Goal: Task Accomplishment & Management: Complete application form

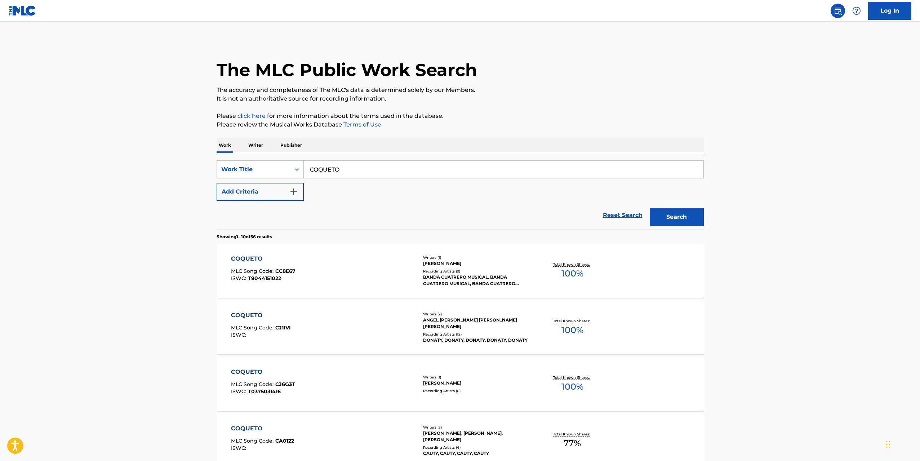
click at [323, 166] on input "COQUETO" at bounding box center [504, 169] width 400 height 17
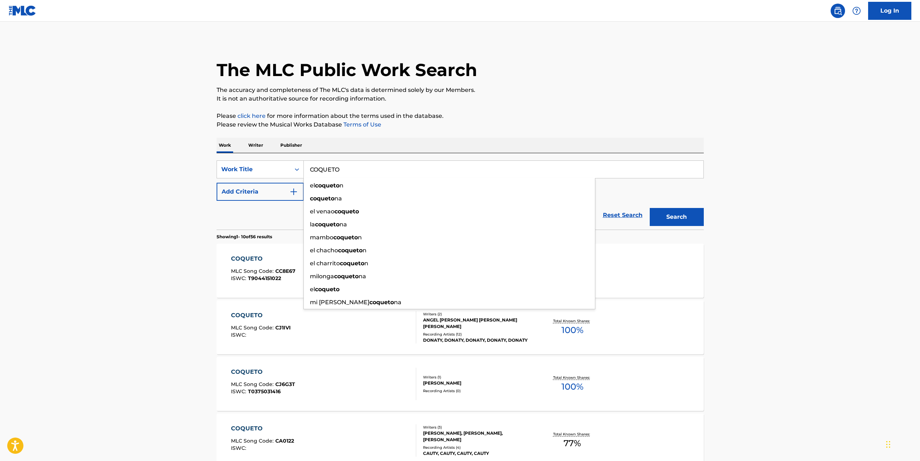
click at [323, 166] on input "COQUETO" at bounding box center [504, 169] width 400 height 17
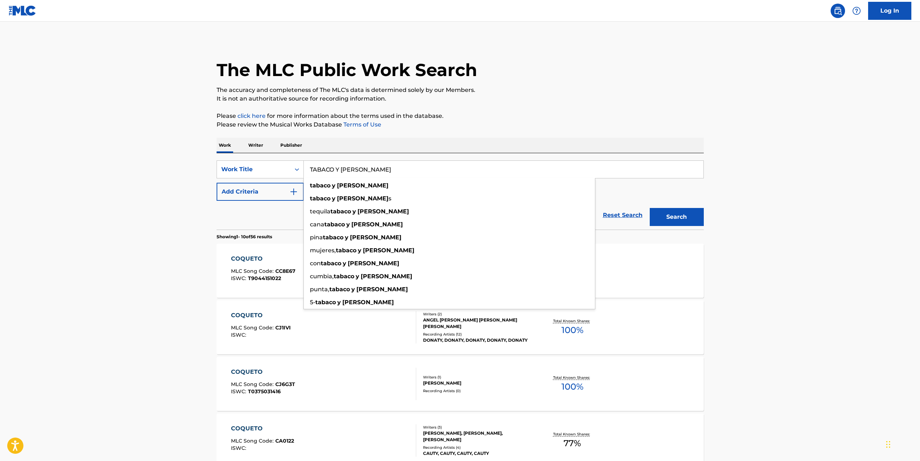
type input "TABACO Y [PERSON_NAME]"
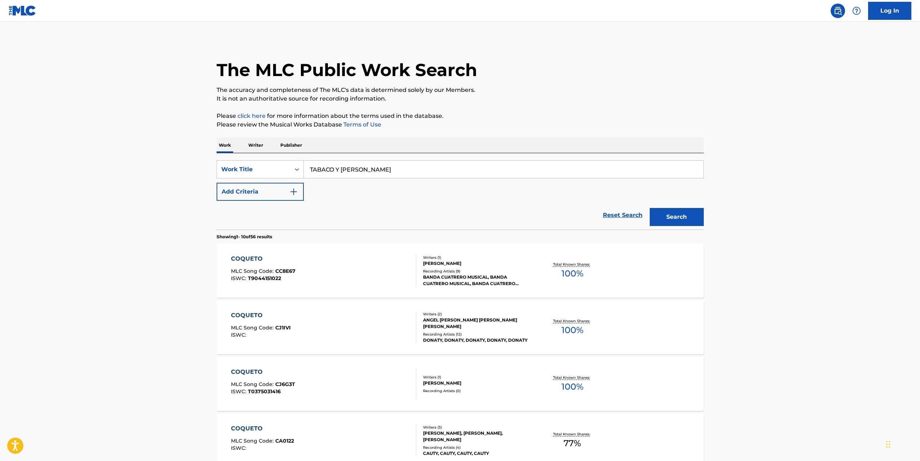
click at [683, 224] on button "Search" at bounding box center [677, 217] width 54 height 18
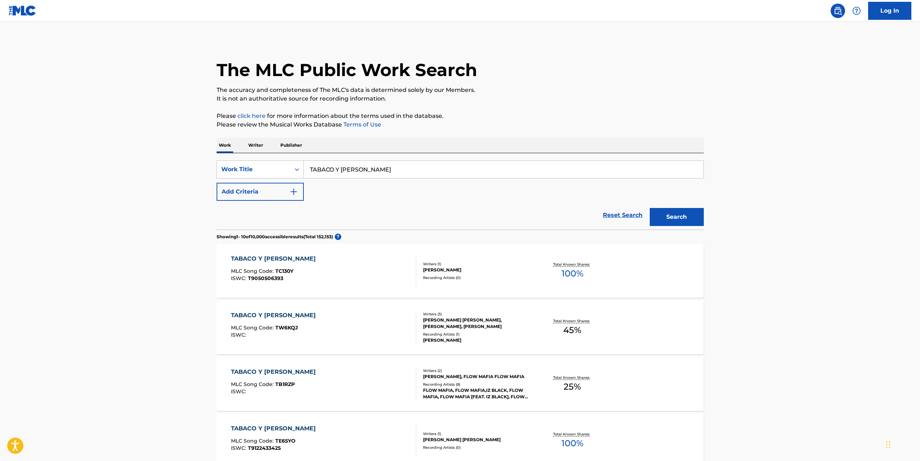
click at [885, 8] on link "Log In" at bounding box center [889, 11] width 43 height 18
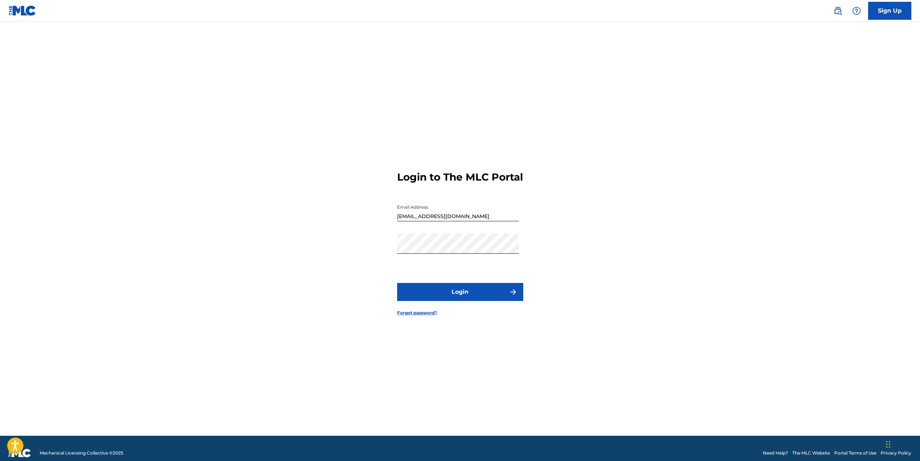
click at [343, 280] on div "Login to The MLC Portal Email Address [EMAIL_ADDRESS][DOMAIN_NAME] Password Log…" at bounding box center [460, 238] width 505 height 396
click at [467, 299] on button "Login" at bounding box center [460, 292] width 126 height 18
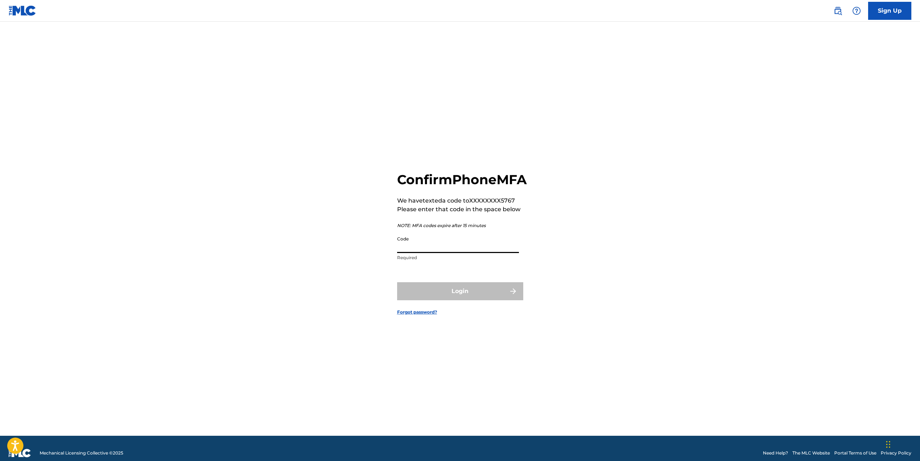
click at [444, 253] on input "Code" at bounding box center [458, 242] width 122 height 21
type input "605848"
click at [480, 298] on button "Login" at bounding box center [460, 291] width 126 height 18
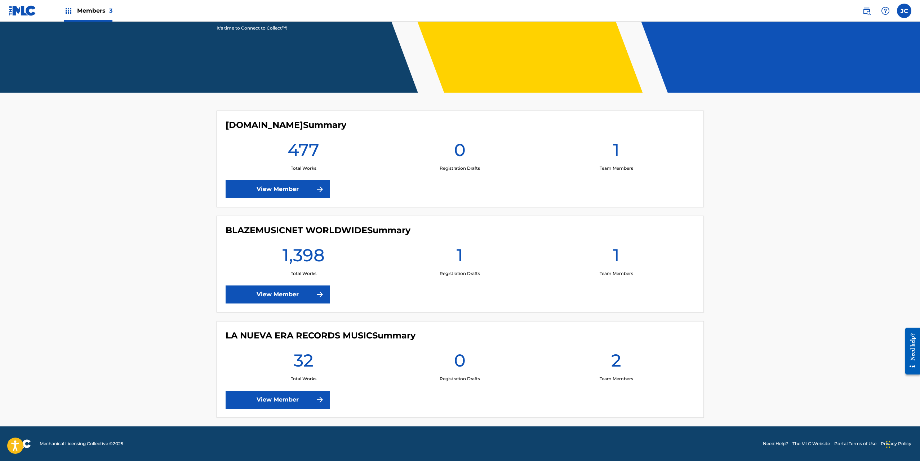
click at [296, 288] on link "View Member" at bounding box center [278, 294] width 105 height 18
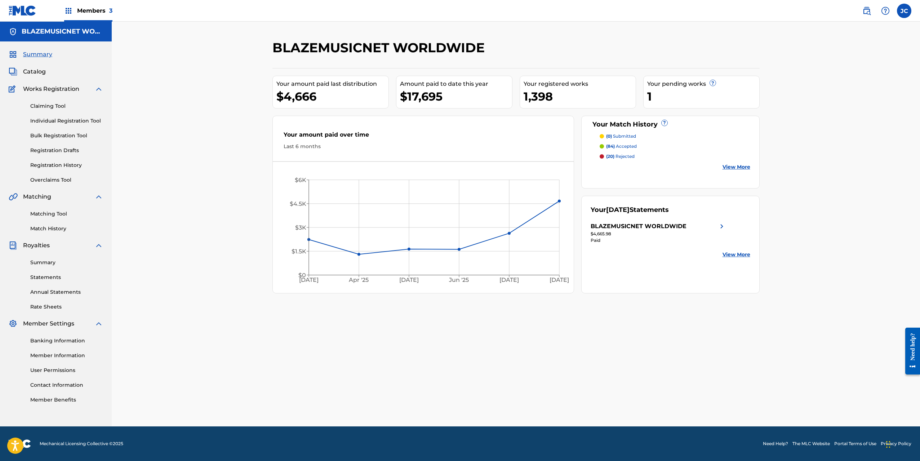
click at [51, 177] on link "Overclaims Tool" at bounding box center [66, 180] width 73 height 8
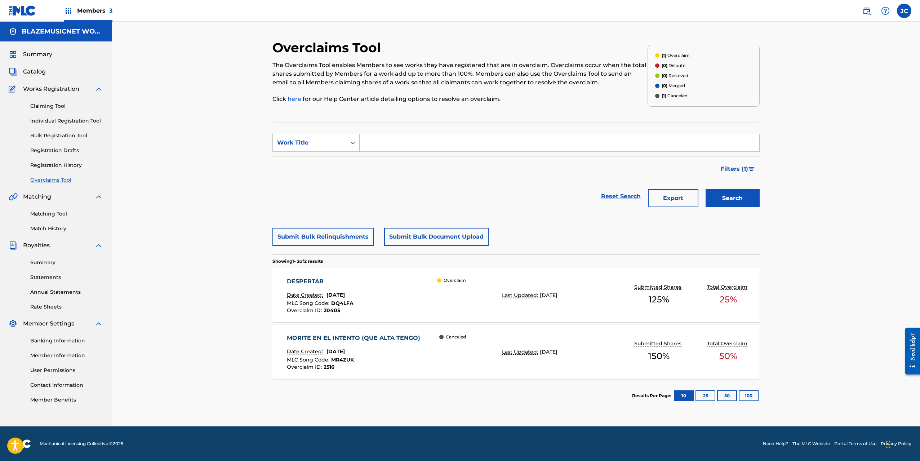
click at [87, 10] on span "Members 3" at bounding box center [94, 10] width 35 height 8
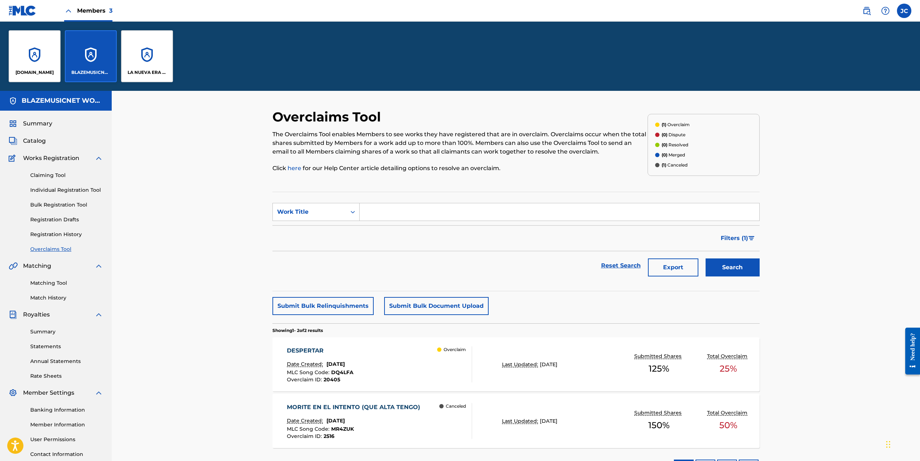
click at [39, 49] on div "[DOMAIN_NAME]" at bounding box center [35, 56] width 52 height 52
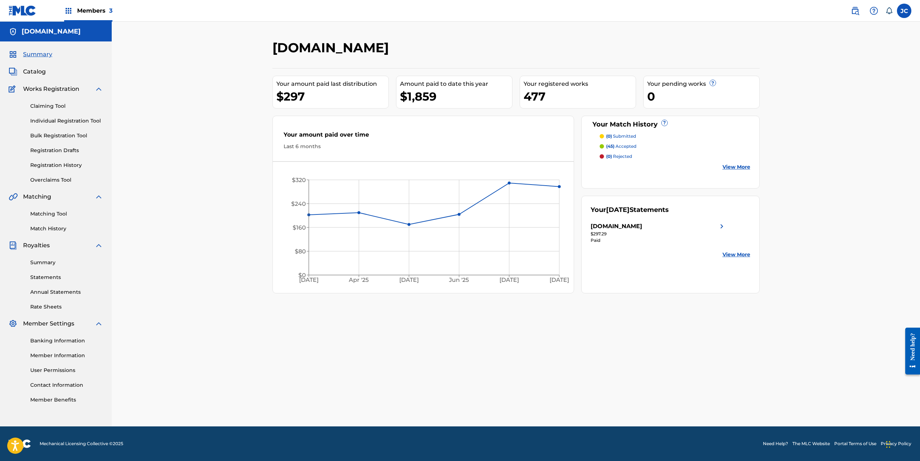
click at [56, 178] on link "Overclaims Tool" at bounding box center [66, 180] width 73 height 8
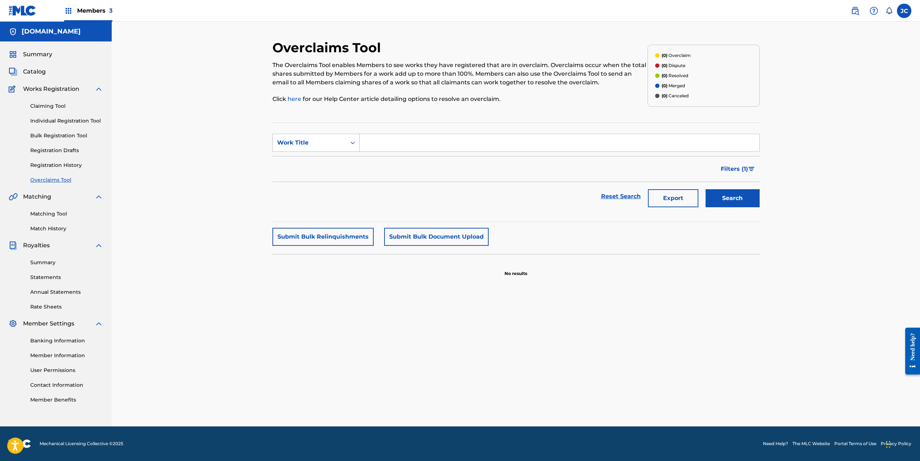
click at [62, 178] on link "Overclaims Tool" at bounding box center [66, 180] width 73 height 8
click at [98, 9] on span "Members 3" at bounding box center [94, 10] width 35 height 8
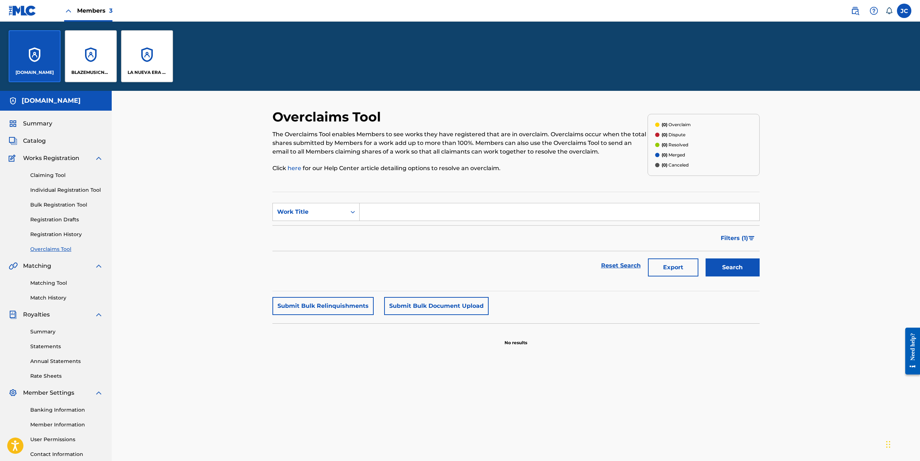
click at [90, 72] on p "BLAZEMUSICNET WORLDWIDE" at bounding box center [90, 72] width 39 height 6
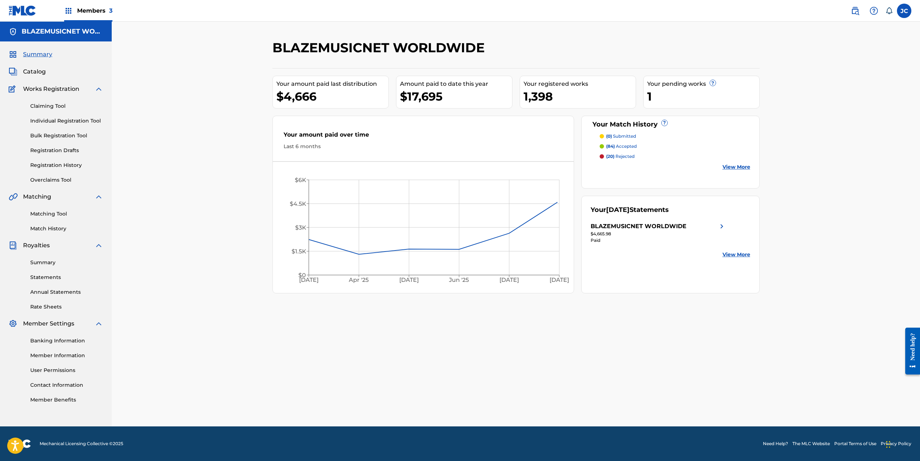
click at [66, 120] on link "Individual Registration Tool" at bounding box center [66, 121] width 73 height 8
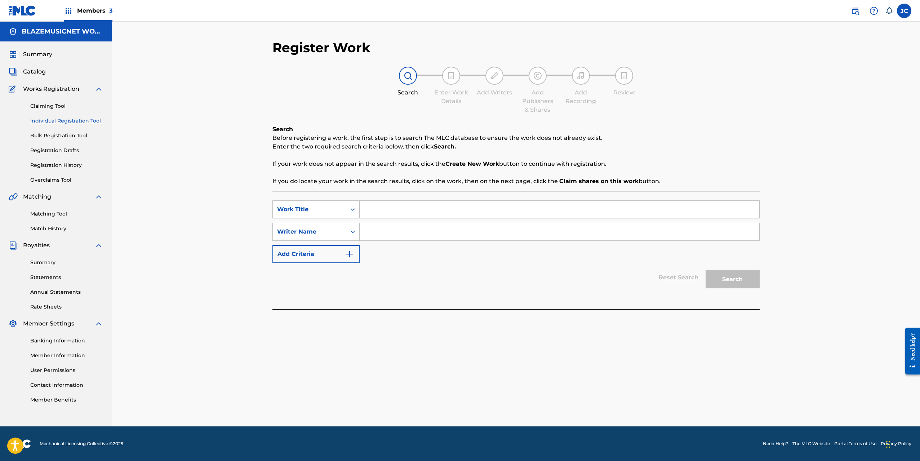
click at [382, 210] on input "Search Form" at bounding box center [560, 209] width 400 height 17
type input "CULO"
click at [250, 216] on div "Register Work Search Enter Work Details Add Writers Add Publishers & Shares Add…" at bounding box center [516, 224] width 808 height 405
click at [396, 229] on input "Search Form" at bounding box center [560, 231] width 400 height 17
click at [396, 229] on input "ADONIS VLADIMIR DURAN PERALTA" at bounding box center [560, 231] width 400 height 17
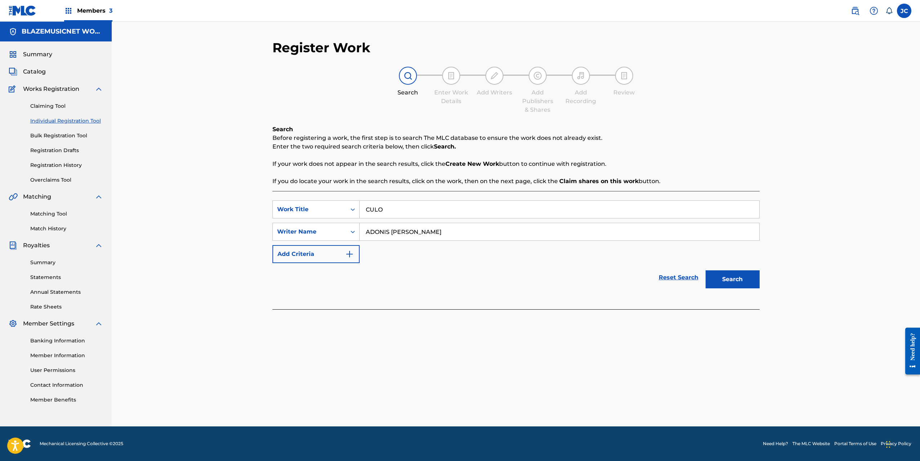
click at [396, 229] on input "ADONIS VLADIMIR DURAN PERALTA" at bounding box center [560, 231] width 400 height 17
type input "ADONIS VLADIMIR DURAN PERALTA"
click at [743, 275] on button "Search" at bounding box center [733, 279] width 54 height 18
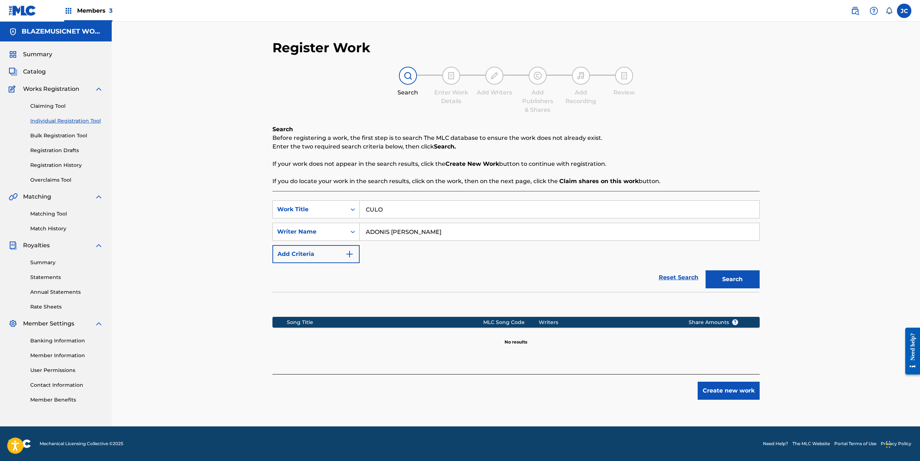
click at [729, 392] on button "Create new work" at bounding box center [729, 391] width 62 height 18
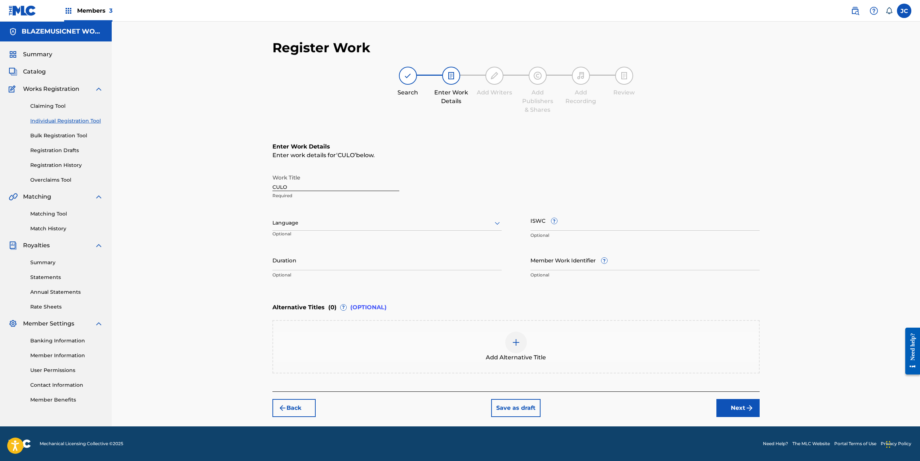
click at [372, 224] on div at bounding box center [386, 222] width 229 height 9
click at [302, 259] on div "Spanish" at bounding box center [387, 255] width 228 height 16
click at [305, 261] on input "Duration" at bounding box center [386, 260] width 229 height 21
type input "02:01"
click at [234, 268] on div "Register Work Search Enter Work Details Add Writers Add Publishers & Shares Add…" at bounding box center [516, 224] width 808 height 405
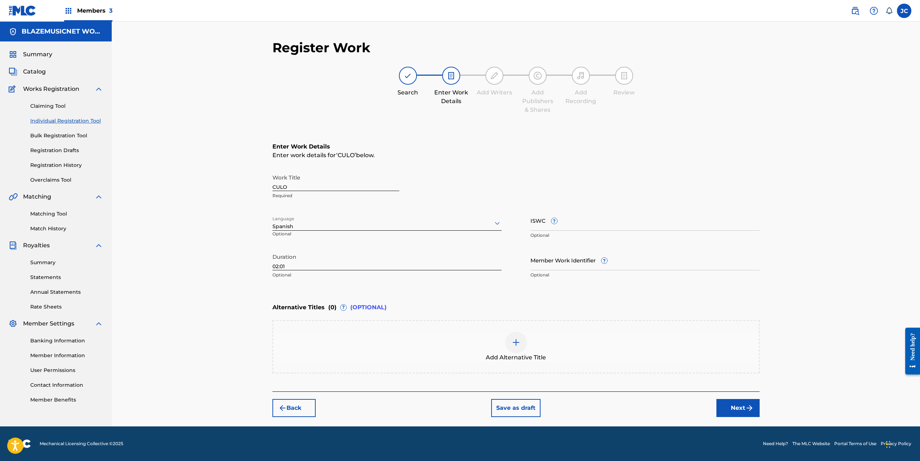
click at [750, 409] on img "submit" at bounding box center [749, 408] width 9 height 9
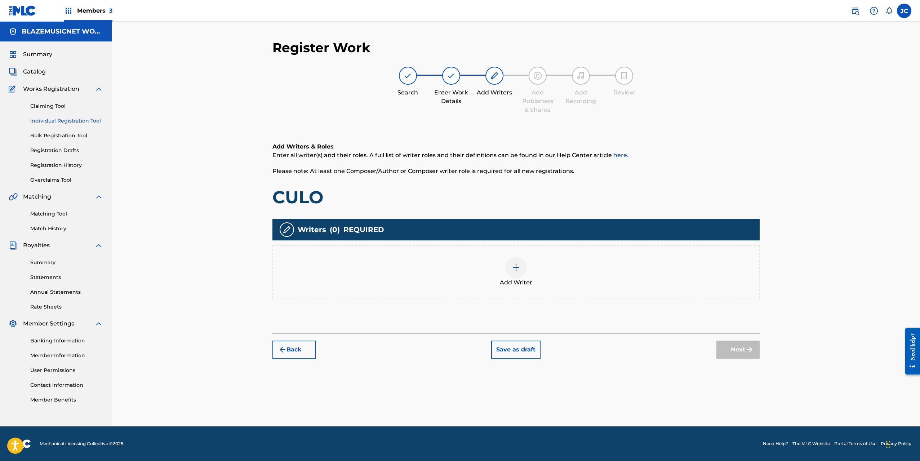
click at [501, 254] on div "Add Writer" at bounding box center [515, 271] width 487 height 53
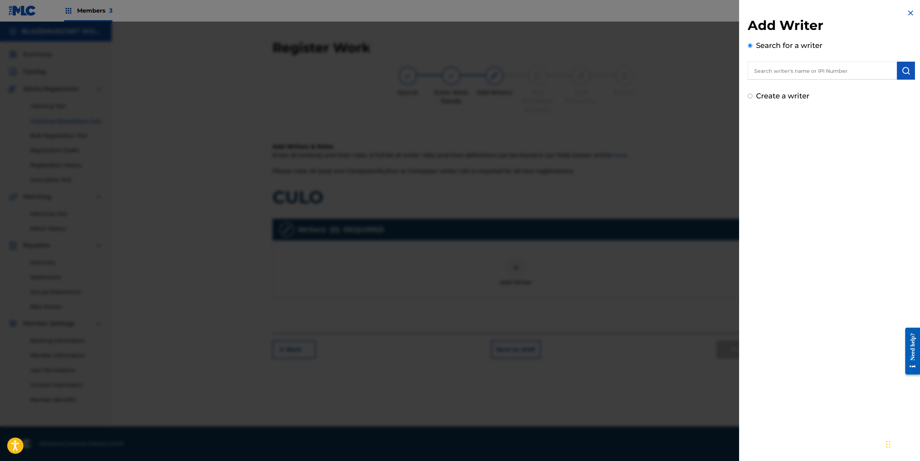
click at [778, 67] on input "text" at bounding box center [822, 71] width 149 height 18
paste input "ADONIS VLADIMIR DURAN PERALTA"
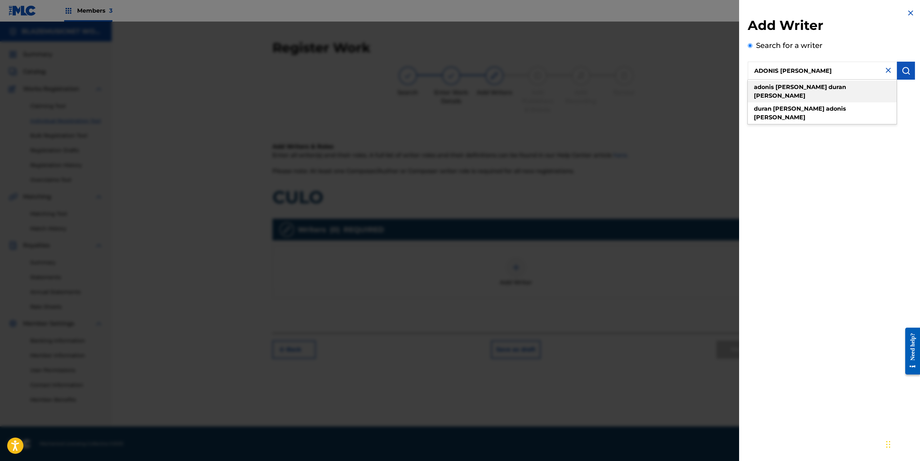
click at [806, 92] on strong "peralta" at bounding box center [780, 95] width 52 height 7
type input "adonis vladimir duran peralta"
click at [903, 72] on img "submit" at bounding box center [906, 70] width 9 height 9
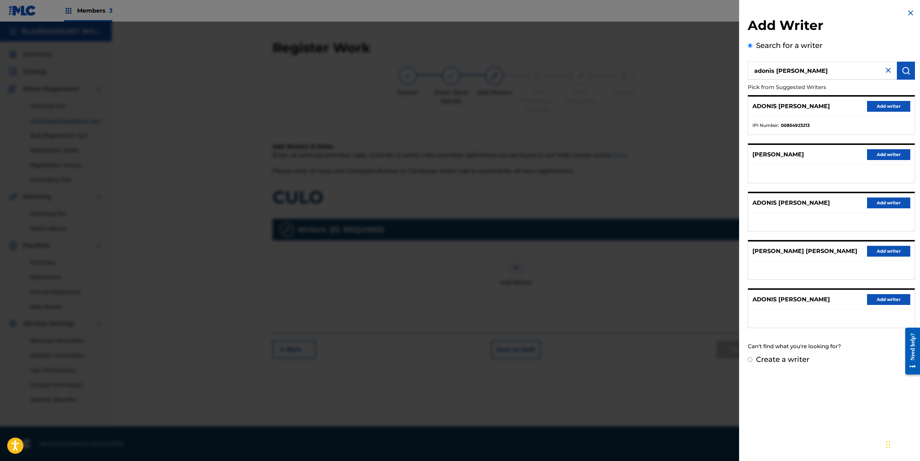
click at [884, 106] on button "Add writer" at bounding box center [888, 106] width 43 height 11
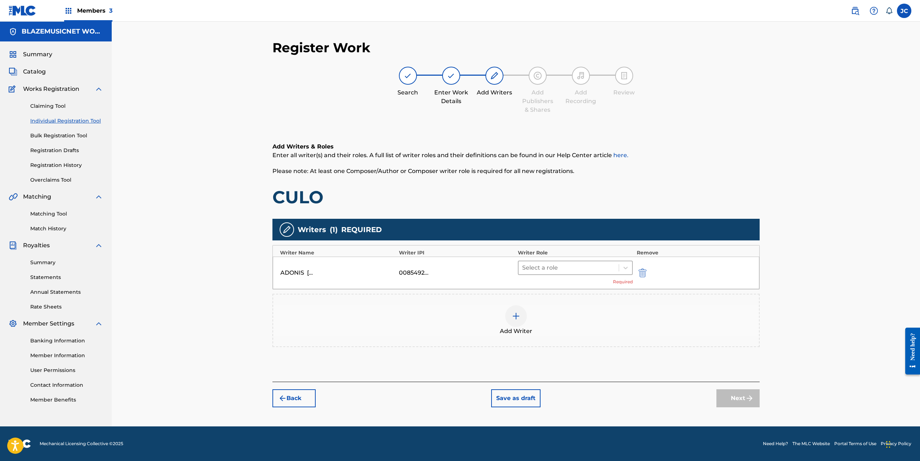
click at [578, 268] on div at bounding box center [568, 268] width 93 height 10
click at [565, 289] on div "Composer/Author" at bounding box center [575, 286] width 115 height 14
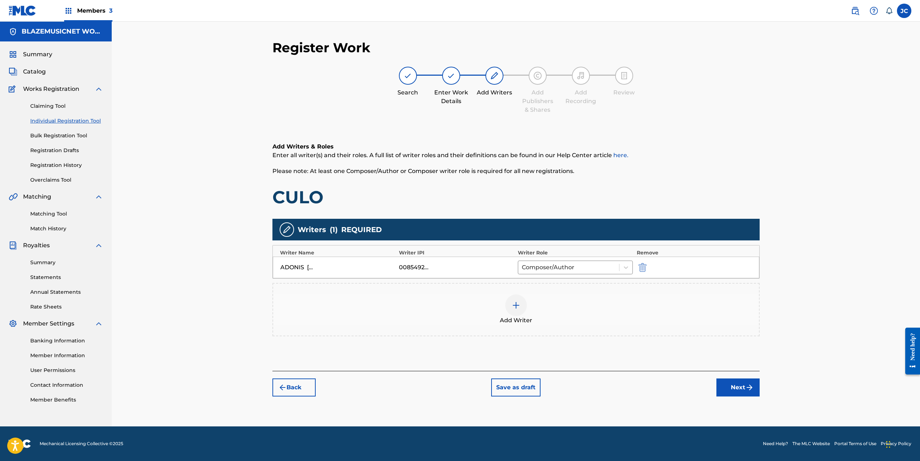
click at [519, 311] on div at bounding box center [516, 305] width 22 height 22
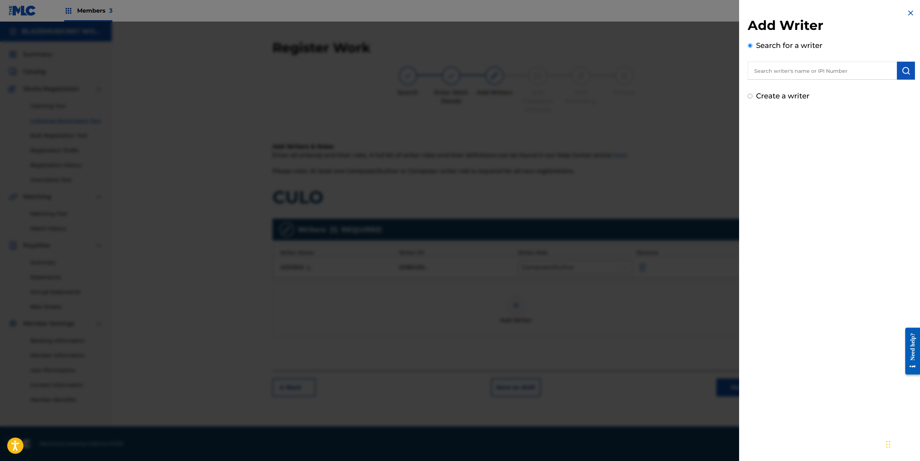
click at [785, 73] on input "text" at bounding box center [822, 71] width 149 height 18
click at [754, 71] on input "822224376" at bounding box center [822, 71] width 149 height 18
type input "00822224376"
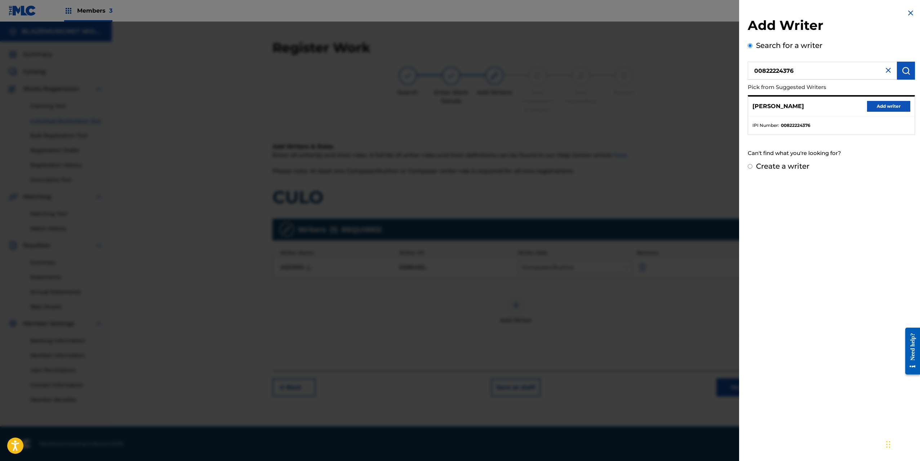
click at [882, 106] on button "Add writer" at bounding box center [888, 106] width 43 height 11
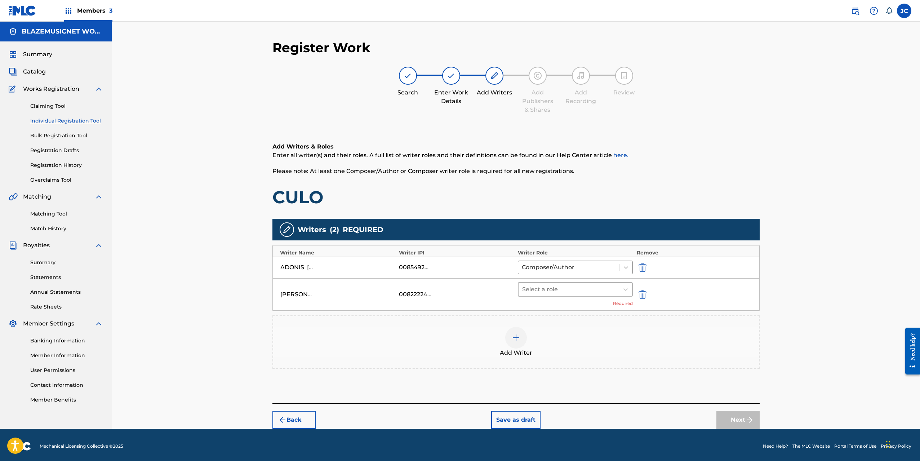
click at [569, 290] on div at bounding box center [568, 289] width 93 height 10
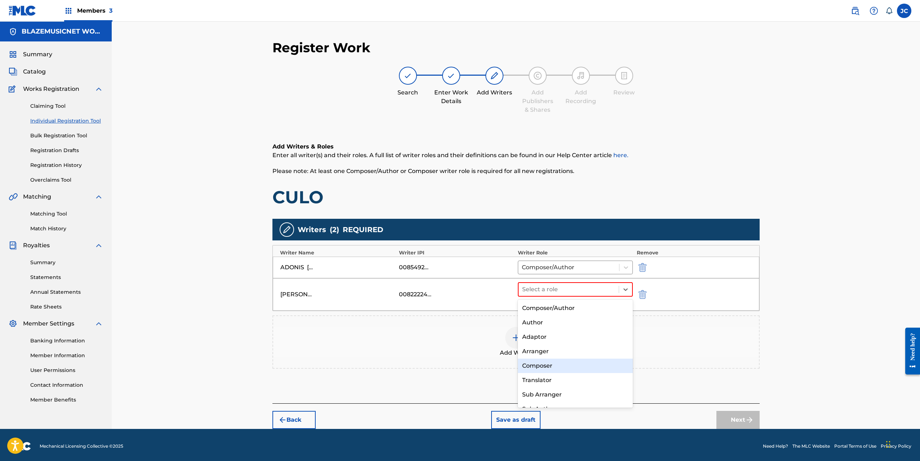
click at [545, 366] on div "Composer" at bounding box center [575, 366] width 115 height 14
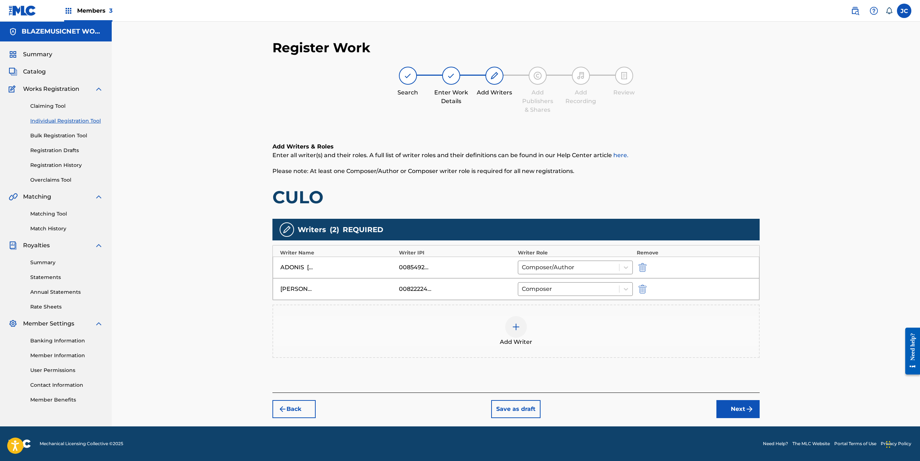
click at [741, 406] on button "Next" at bounding box center [737, 409] width 43 height 18
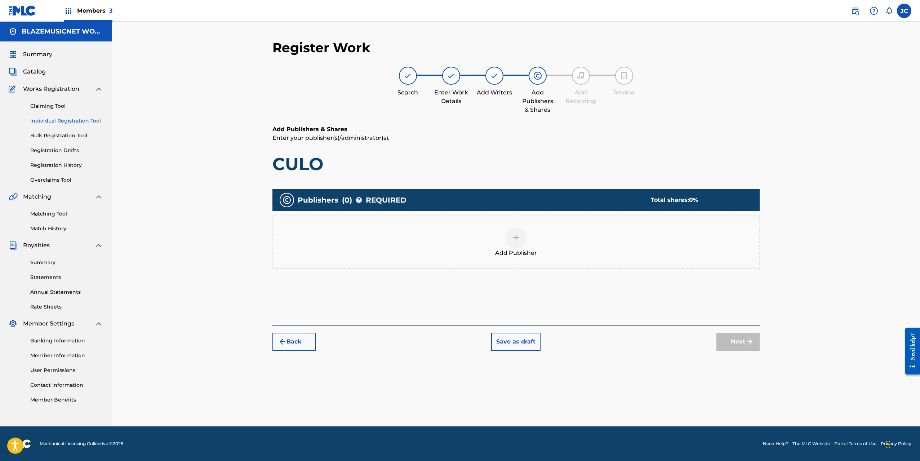
click at [516, 239] on img at bounding box center [516, 238] width 9 height 9
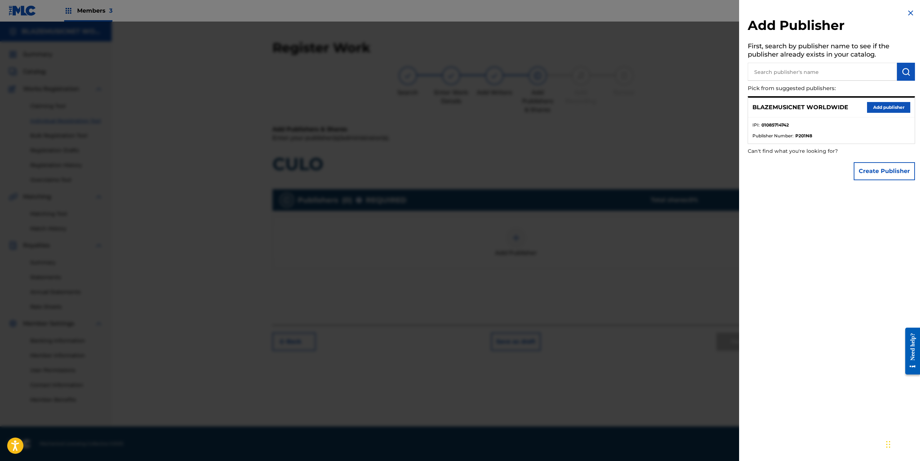
click at [879, 106] on button "Add publisher" at bounding box center [888, 107] width 43 height 11
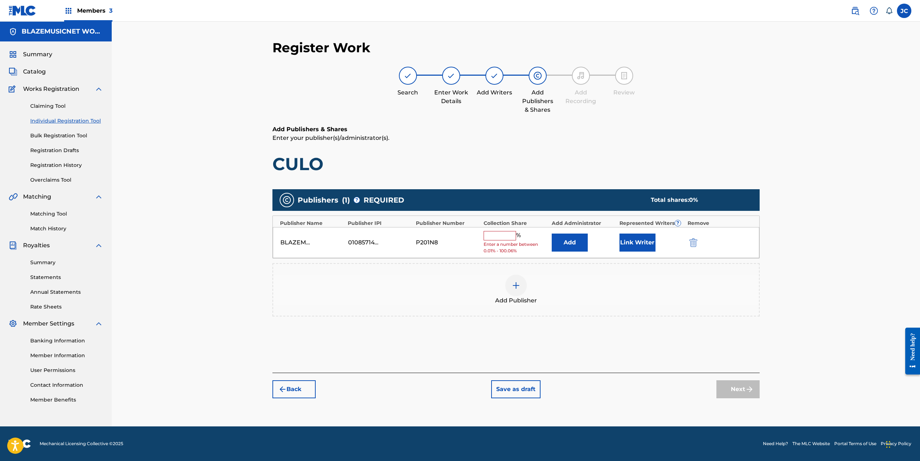
click at [499, 236] on input "text" at bounding box center [500, 235] width 32 height 9
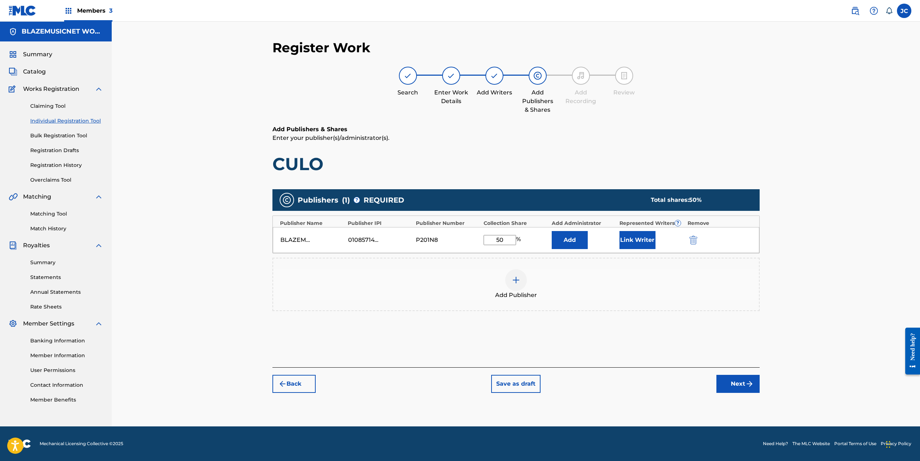
type input "50"
click at [635, 244] on button "Link Writer" at bounding box center [638, 240] width 36 height 18
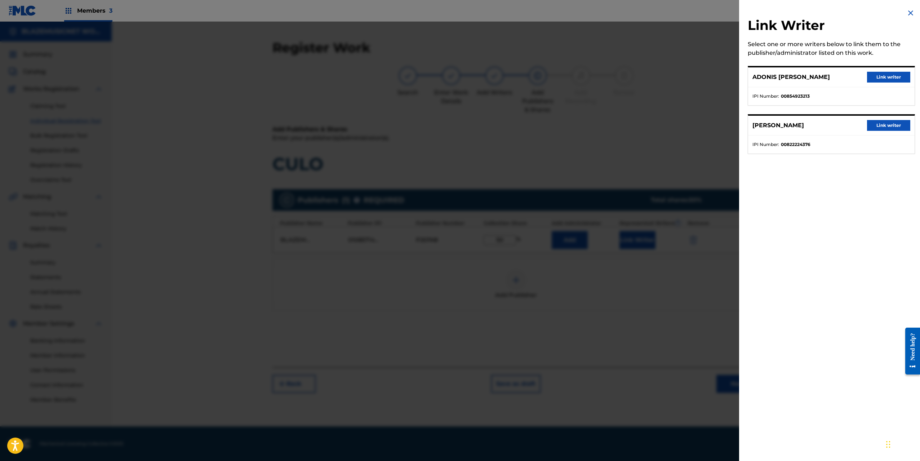
click at [879, 73] on button "Link writer" at bounding box center [888, 77] width 43 height 11
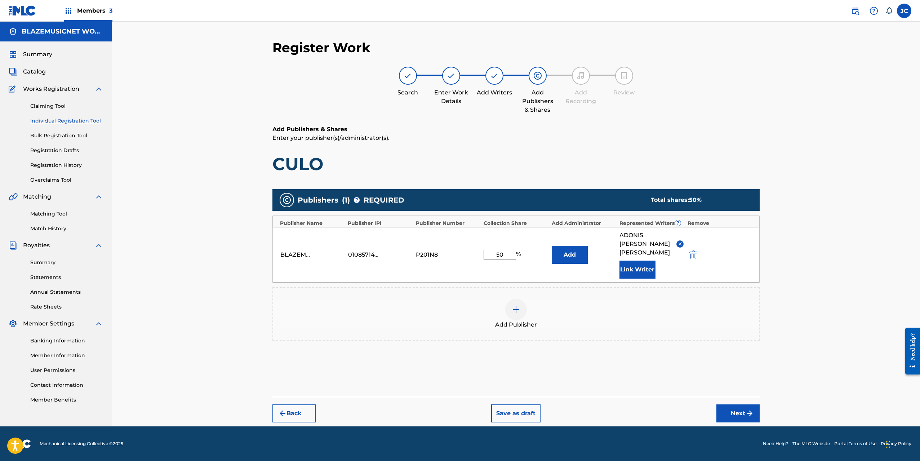
click at [522, 311] on div at bounding box center [516, 310] width 22 height 22
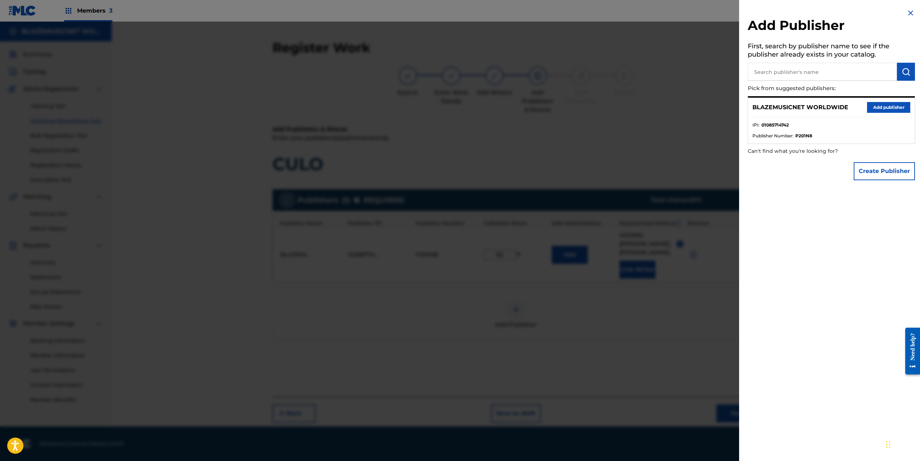
click at [794, 66] on input "text" at bounding box center [822, 72] width 149 height 18
click at [793, 68] on input "text" at bounding box center [822, 72] width 149 height 18
type input "[DOMAIN_NAME]"
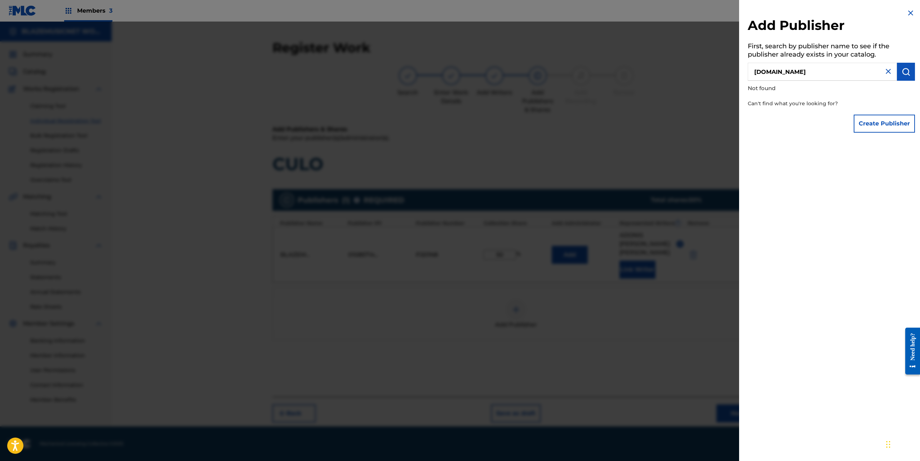
click at [876, 128] on button "Create Publisher" at bounding box center [884, 124] width 61 height 18
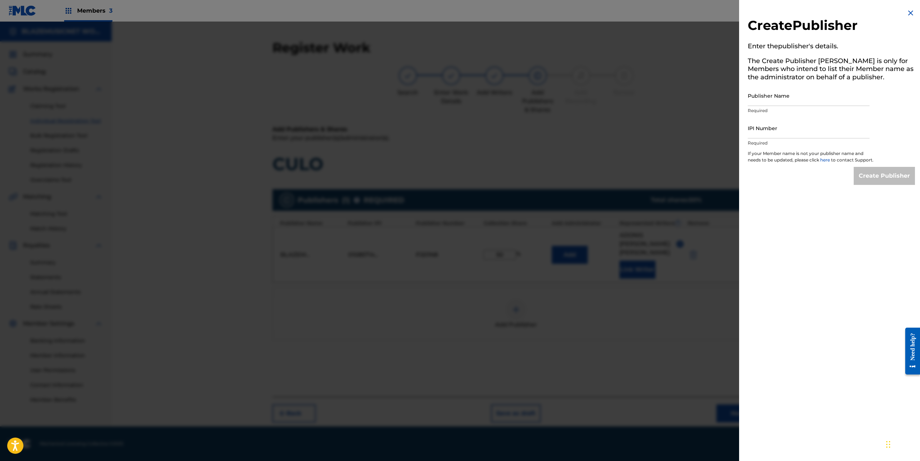
click at [777, 102] on input "Publisher Name" at bounding box center [809, 95] width 122 height 21
type input "[DOMAIN_NAME]"
click at [768, 127] on input "IPI Number" at bounding box center [809, 128] width 122 height 21
type input "01073420784"
click at [879, 180] on input "Create Publisher" at bounding box center [884, 176] width 61 height 18
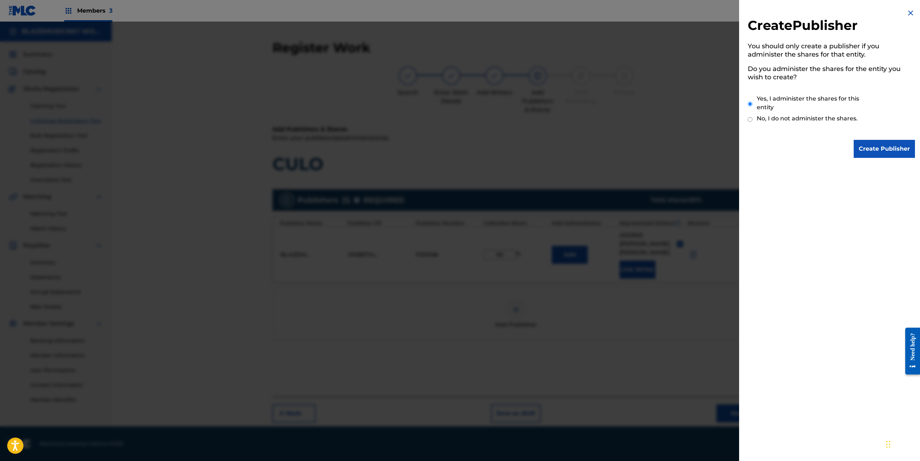
click at [893, 147] on input "Create Publisher" at bounding box center [884, 149] width 61 height 18
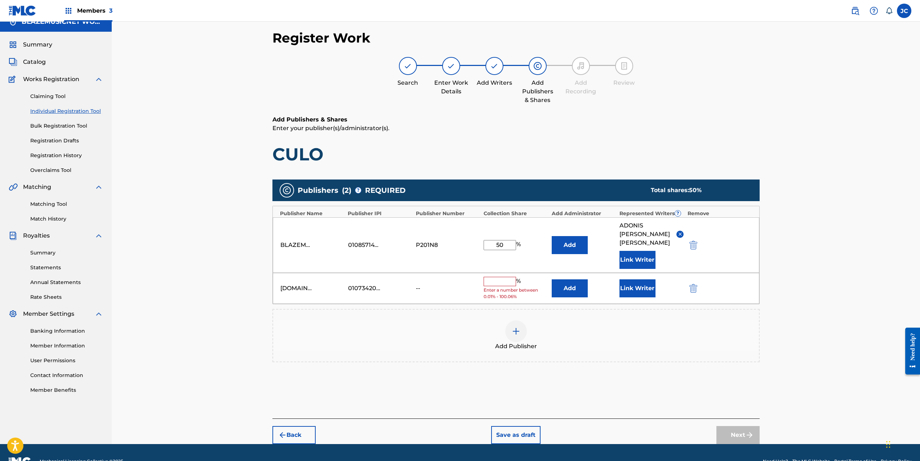
scroll to position [27, 0]
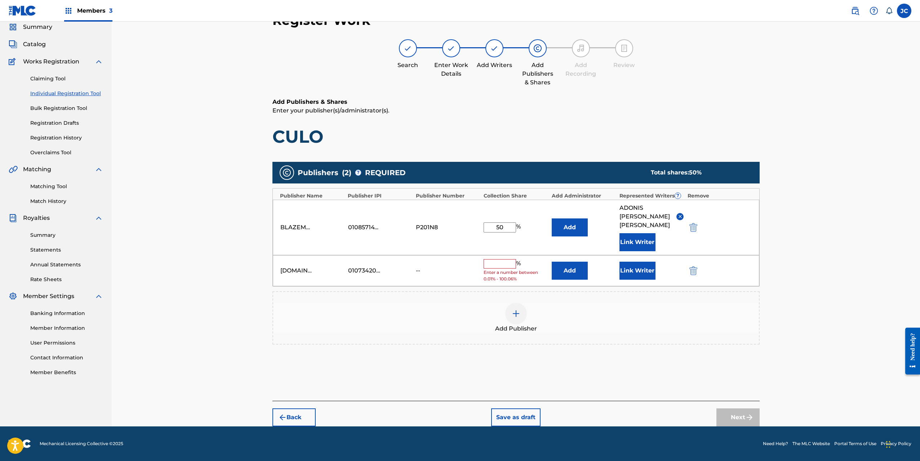
click at [498, 262] on input "text" at bounding box center [500, 263] width 32 height 9
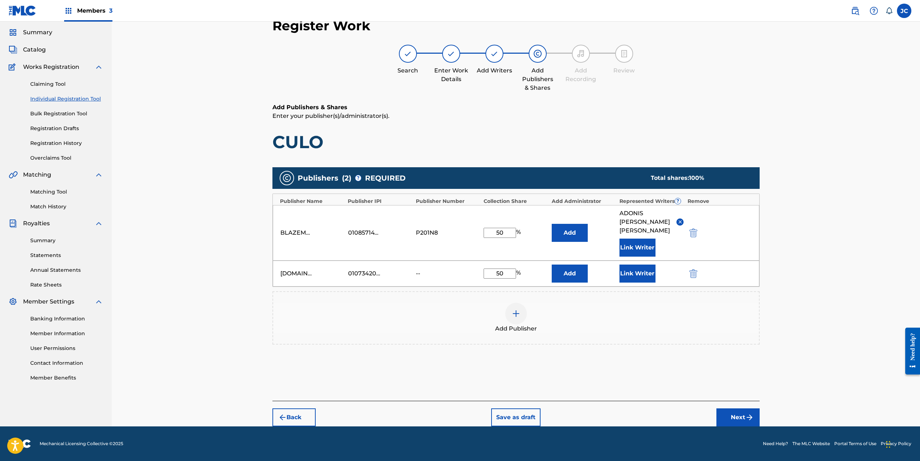
type input "50"
click at [631, 275] on button "Link Writer" at bounding box center [638, 274] width 36 height 18
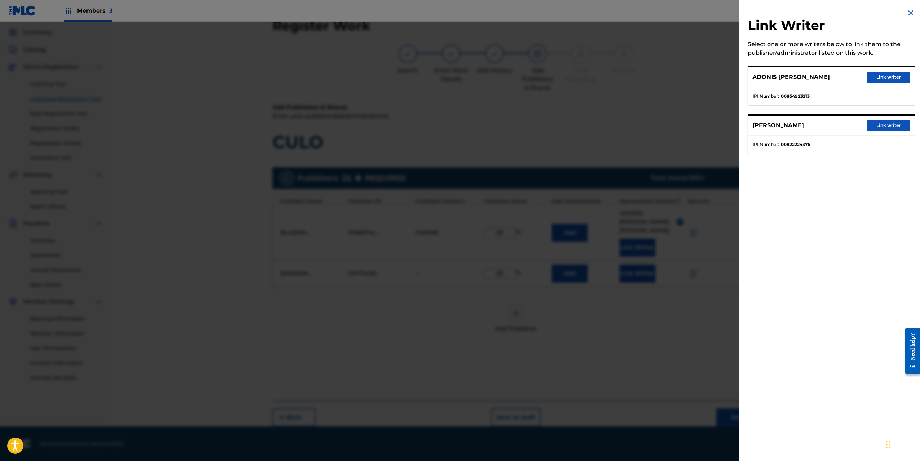
click at [889, 126] on button "Link writer" at bounding box center [888, 125] width 43 height 11
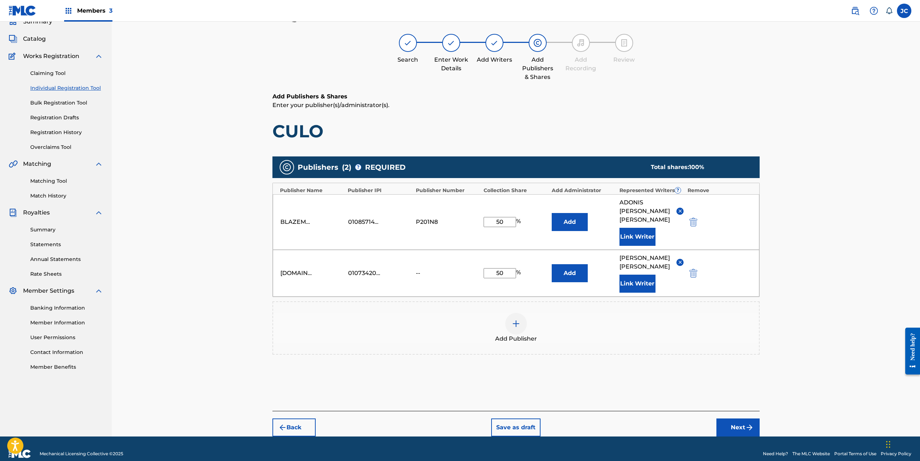
scroll to position [34, 0]
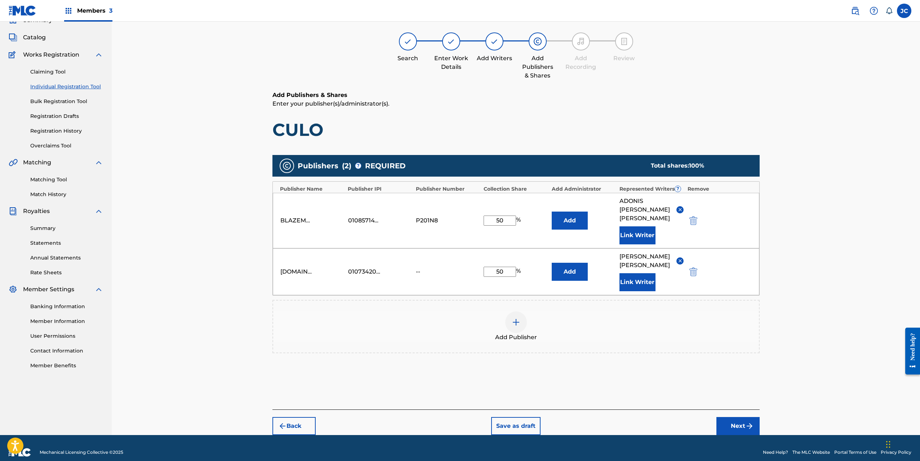
click at [738, 417] on button "Next" at bounding box center [737, 426] width 43 height 18
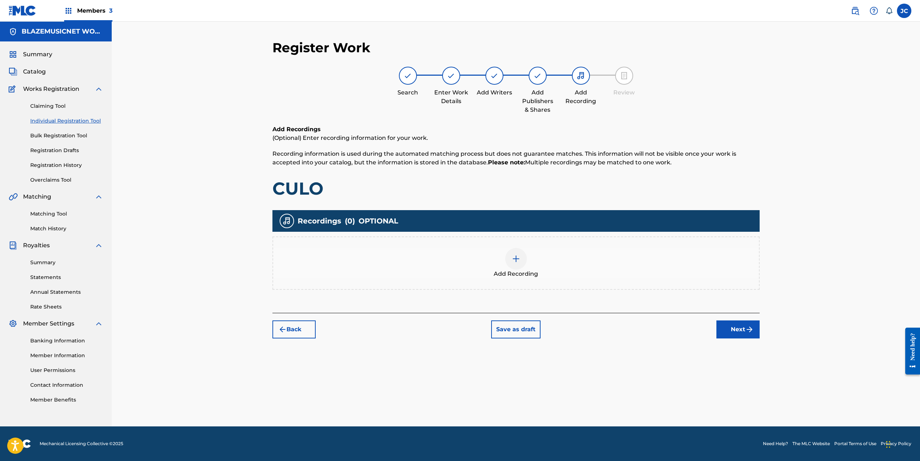
scroll to position [0, 0]
click at [531, 254] on div "Add Recording" at bounding box center [516, 263] width 486 height 30
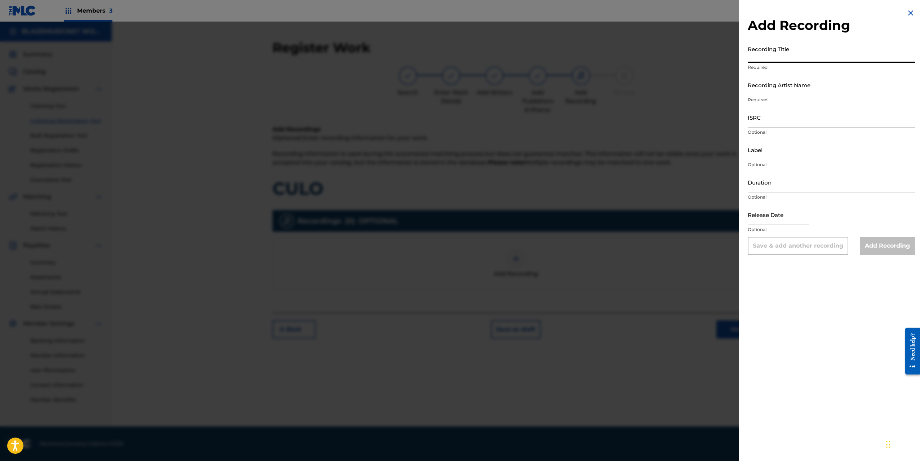
click at [776, 55] on input "Recording Title" at bounding box center [831, 52] width 167 height 21
type input "CULO"
click at [760, 95] on div "Recording Artist Name Required" at bounding box center [831, 91] width 167 height 32
click at [760, 89] on input "Recording Artist Name" at bounding box center [831, 85] width 167 height 21
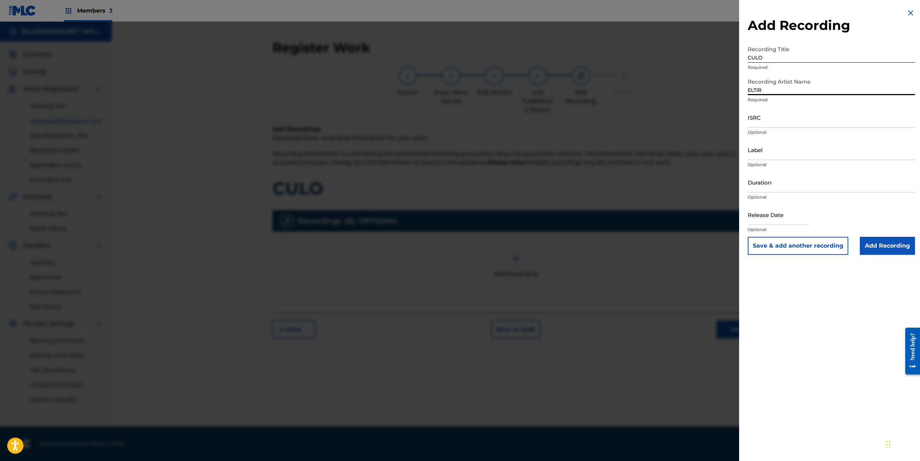
type input "ELTIRALETRA"
click at [756, 123] on input "ISRC" at bounding box center [831, 117] width 167 height 21
paste input "QZQAY2597054"
type input "QZQAY2597054"
click at [773, 153] on input "Label" at bounding box center [831, 149] width 167 height 21
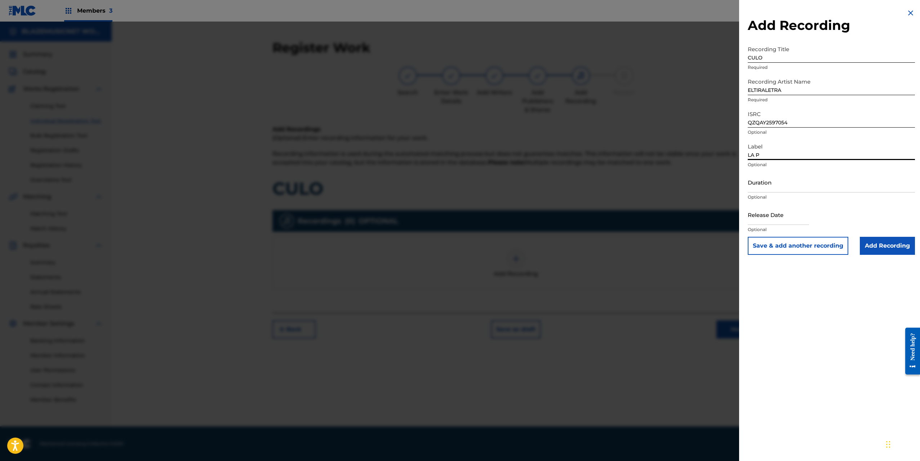
type input "LA PARA MUSIC MRB"
click at [769, 182] on input "Duration" at bounding box center [831, 182] width 167 height 21
type input "02:01"
click at [768, 217] on input "text" at bounding box center [778, 214] width 61 height 21
select select "7"
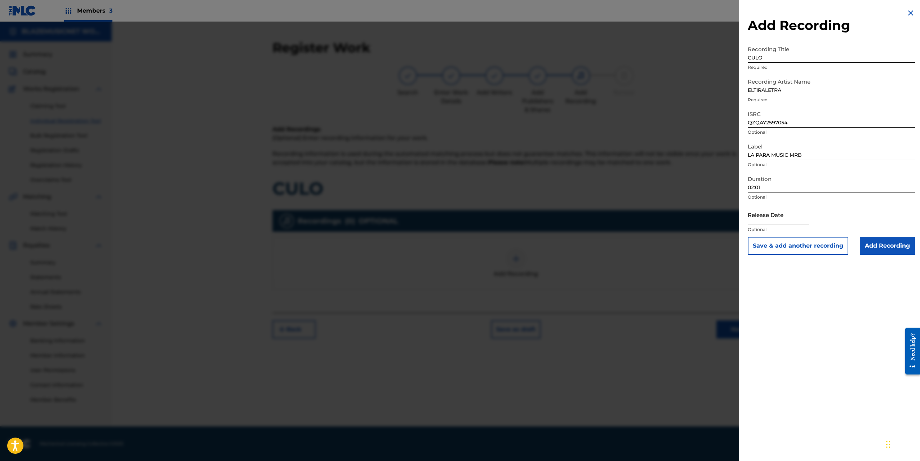
select select "2025"
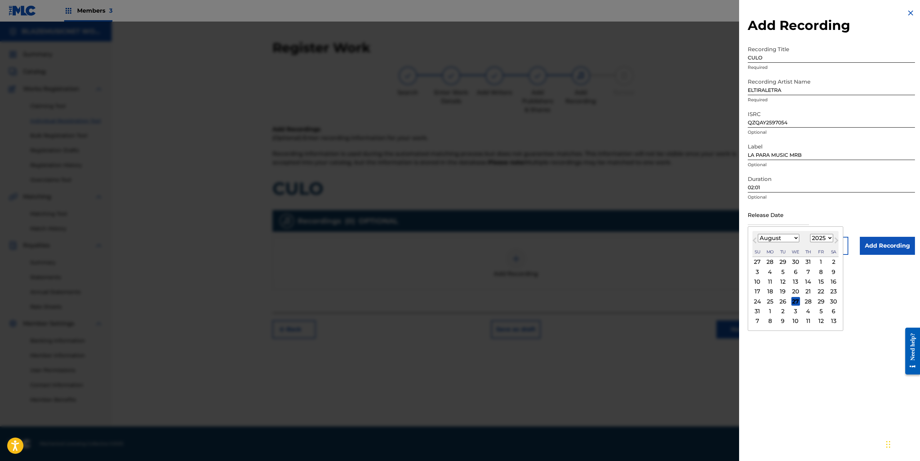
click at [755, 240] on span "Previous Month" at bounding box center [755, 241] width 0 height 11
select select "6"
click at [797, 261] on div "2" at bounding box center [795, 262] width 9 height 9
type input "July 2 2025"
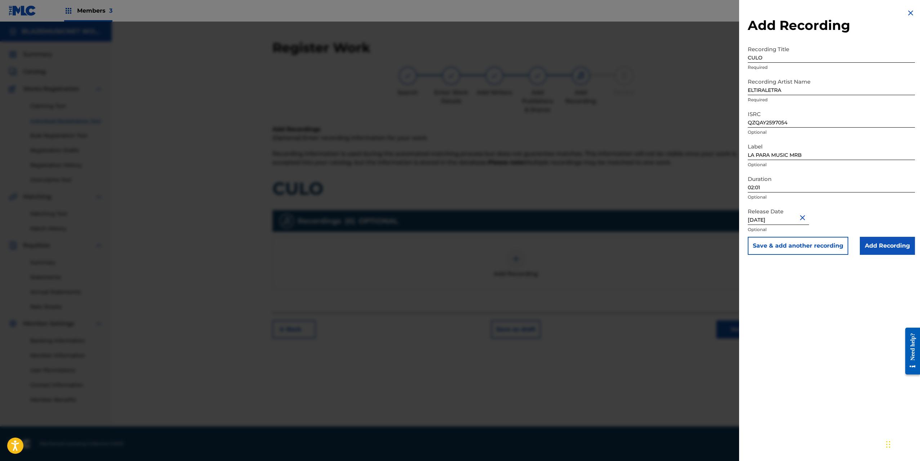
click at [875, 244] on input "Add Recording" at bounding box center [887, 246] width 55 height 18
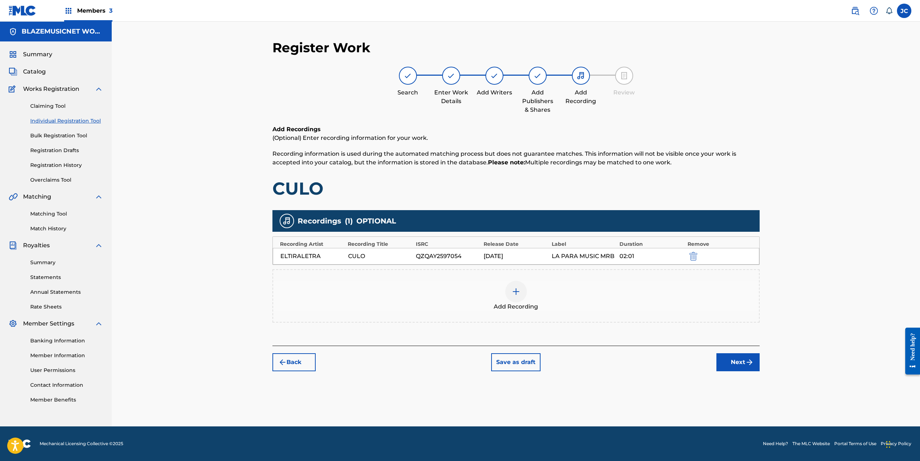
click at [739, 359] on button "Next" at bounding box center [737, 362] width 43 height 18
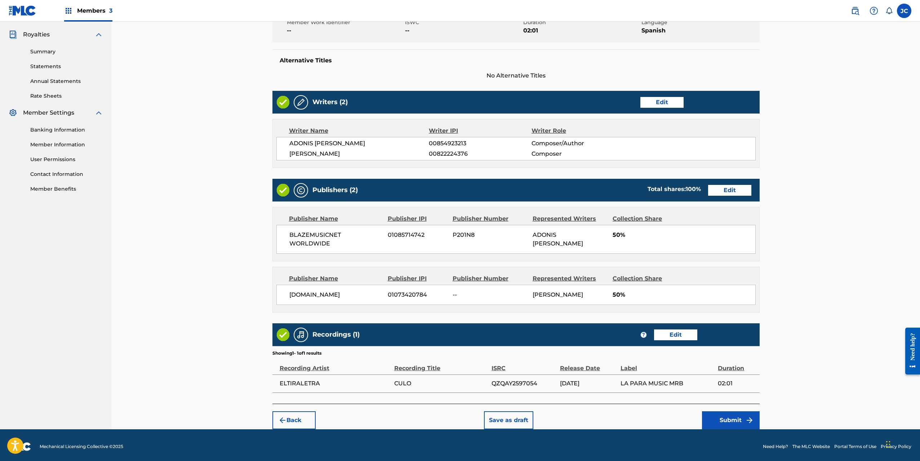
scroll to position [214, 0]
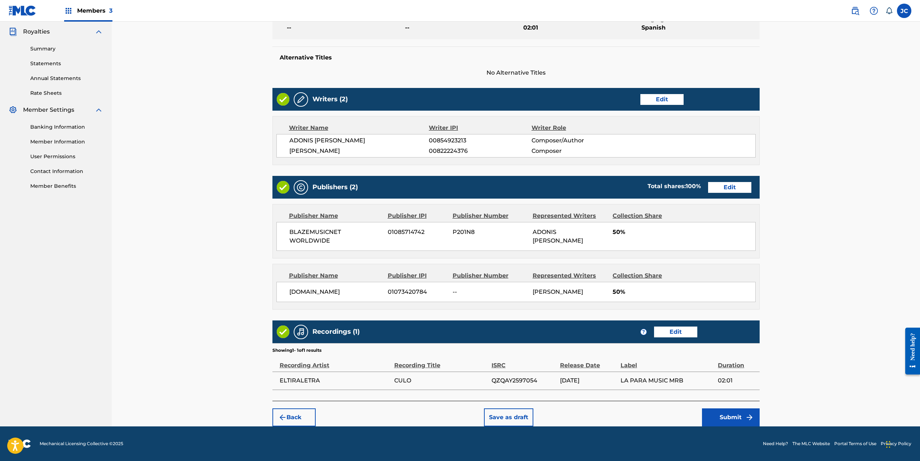
click at [721, 416] on button "Submit" at bounding box center [731, 417] width 58 height 18
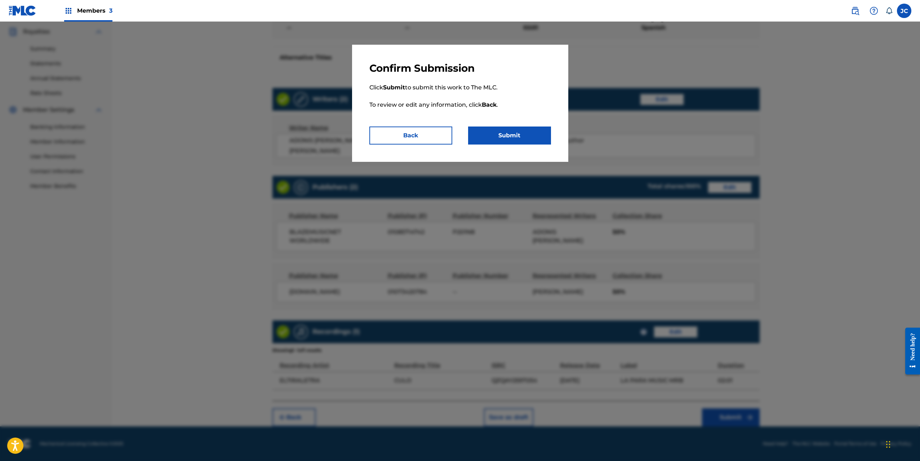
click at [518, 141] on button "Submit" at bounding box center [509, 136] width 83 height 18
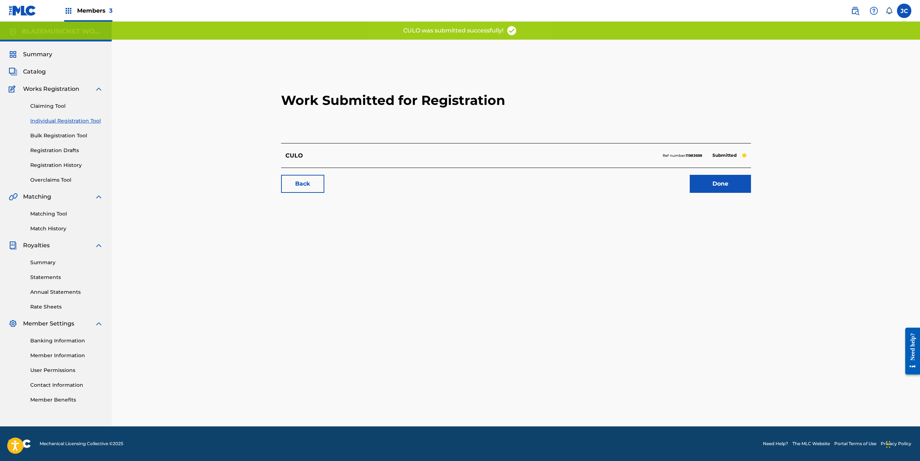
click at [732, 182] on link "Done" at bounding box center [720, 184] width 61 height 18
